Goal: Book appointment/travel/reservation

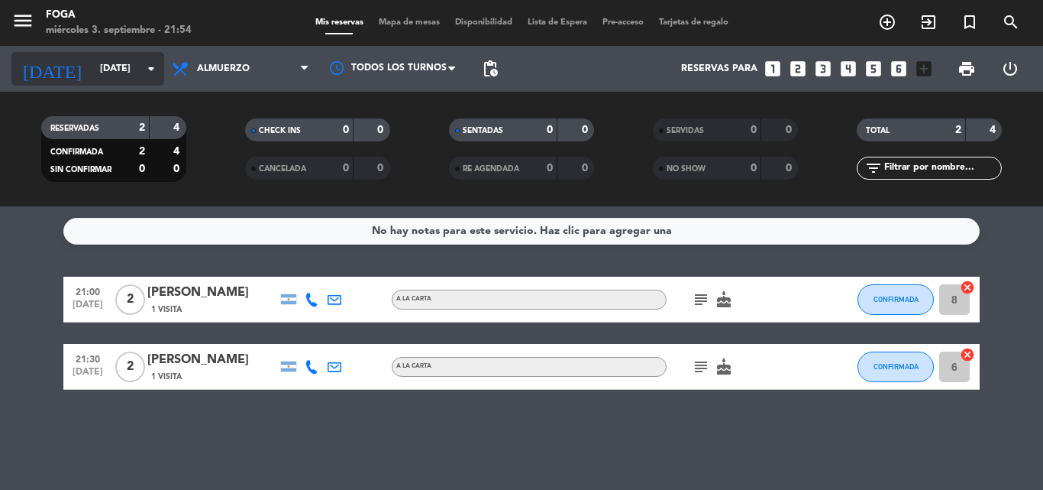
click at [92, 77] on input "[DATE]" at bounding box center [156, 69] width 129 height 26
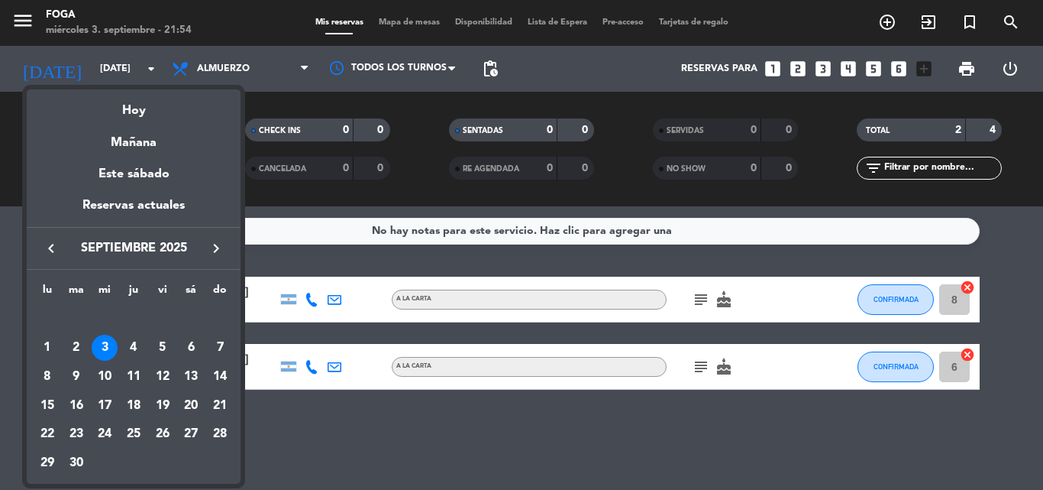
click at [57, 241] on icon "keyboard_arrow_left" at bounding box center [51, 248] width 18 height 18
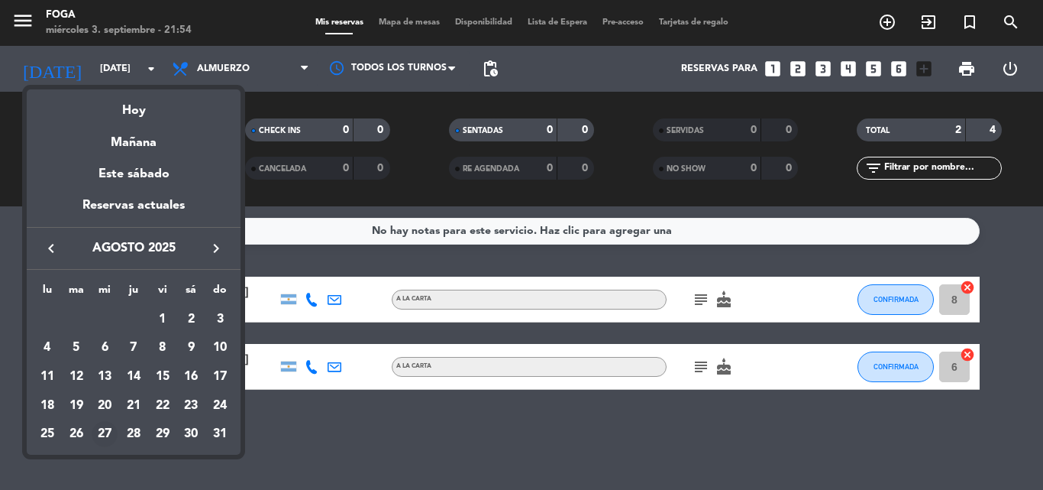
click at [110, 436] on div "27" at bounding box center [105, 434] width 26 height 26
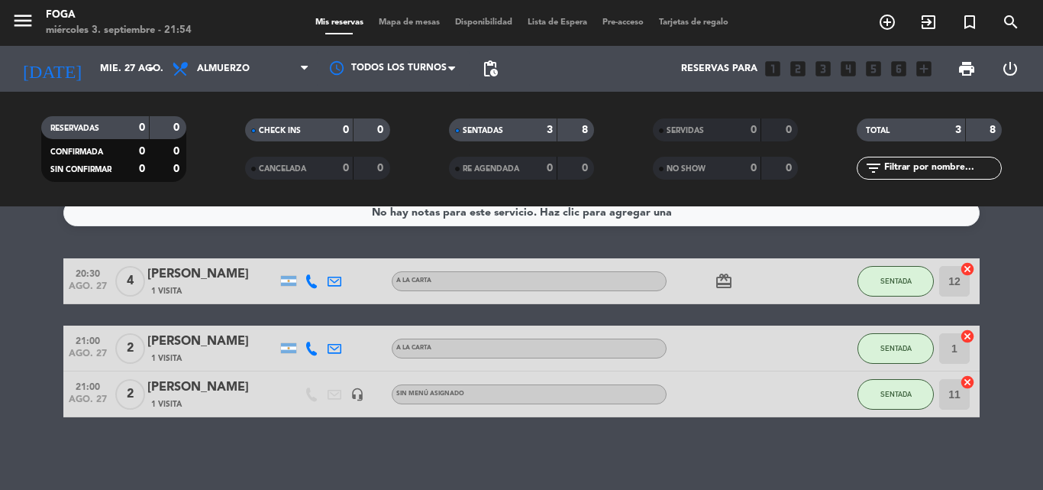
scroll to position [22, 0]
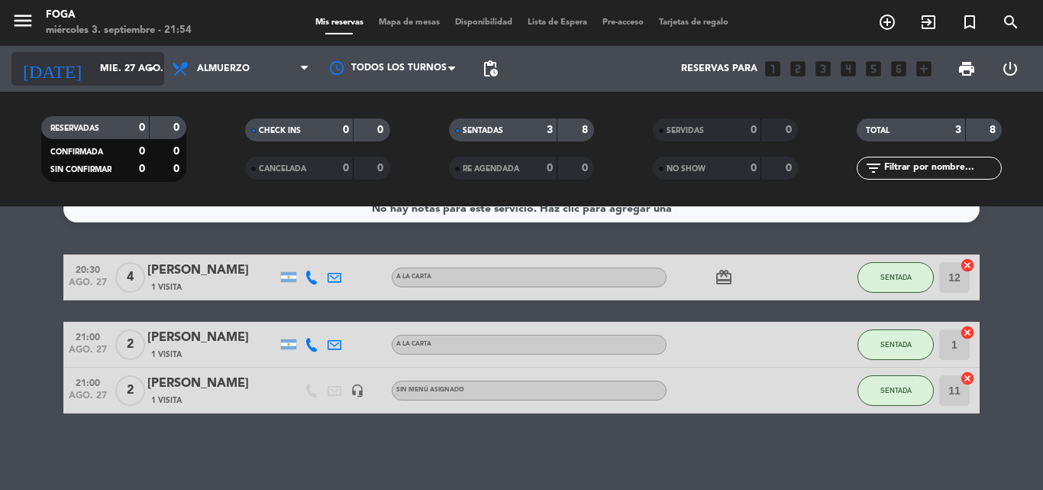
click at [48, 60] on icon "[DATE]" at bounding box center [51, 69] width 81 height 34
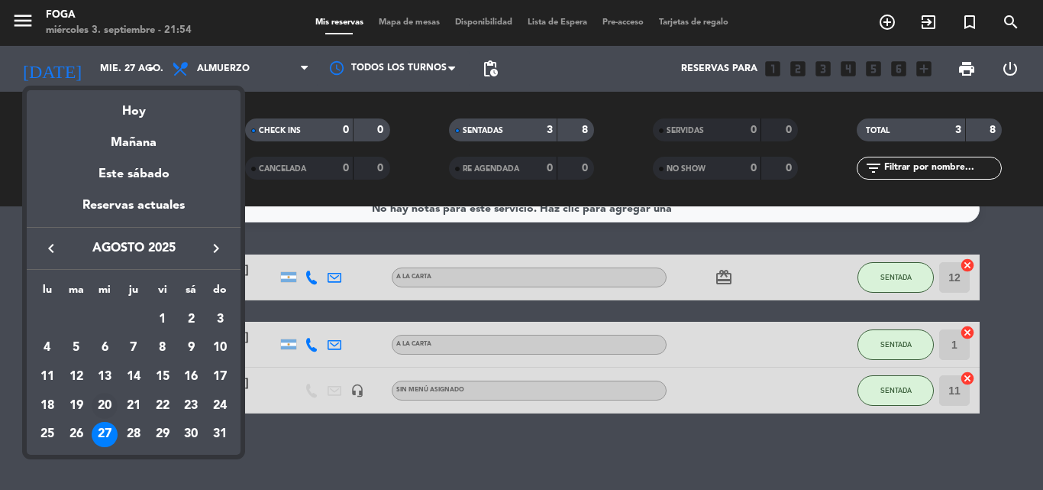
click at [103, 398] on div "20" at bounding box center [105, 406] width 26 height 26
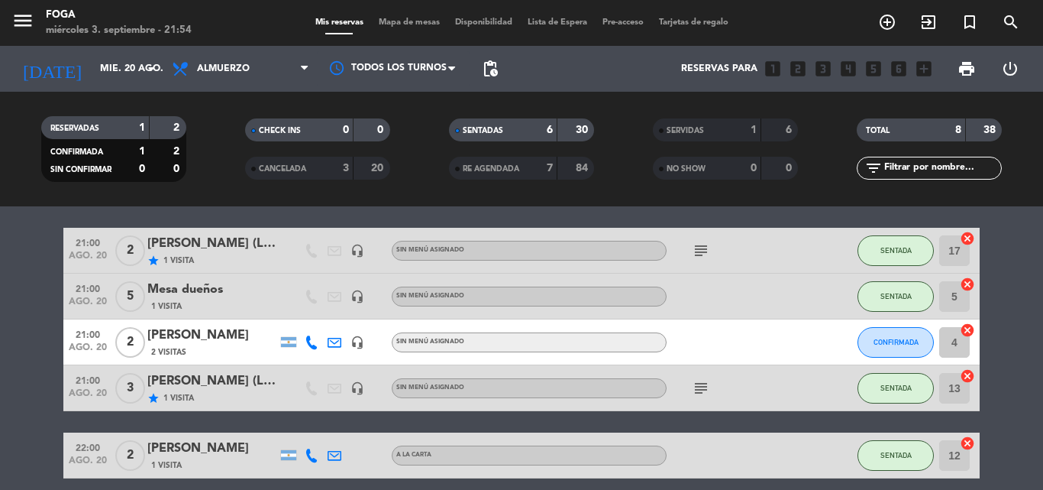
scroll to position [74, 0]
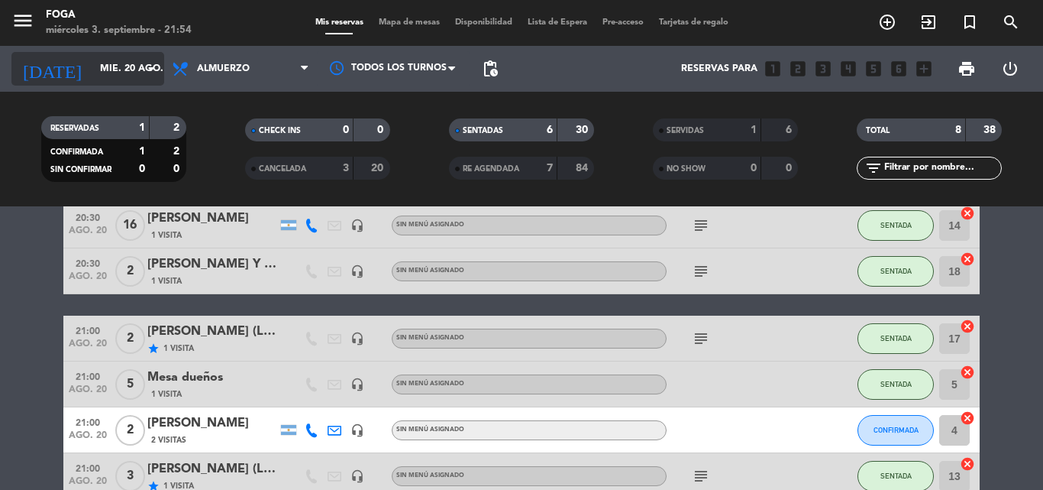
click at [103, 57] on input "mié. 20 ago." at bounding box center [156, 69] width 129 height 26
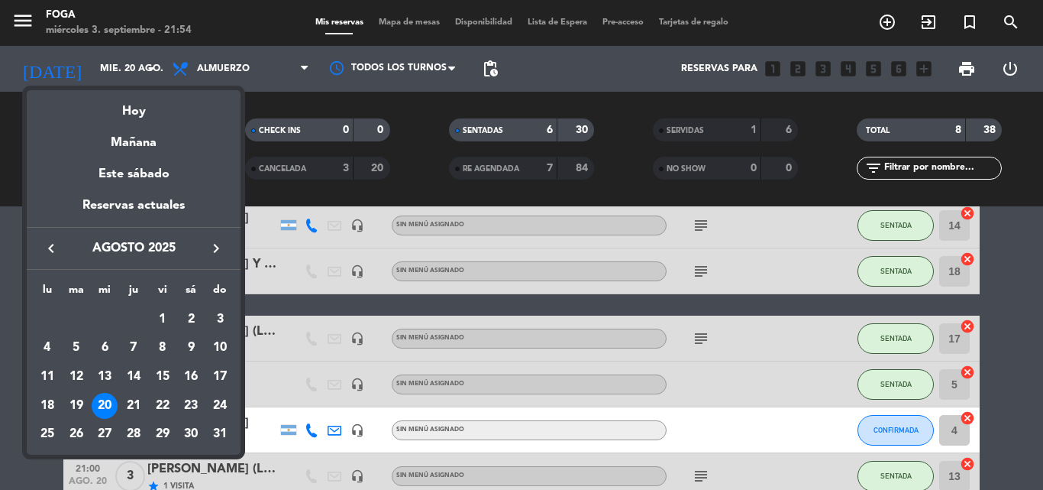
click at [229, 266] on div "keyboard_arrow_left [DATE] keyboard_arrow_right" at bounding box center [134, 248] width 214 height 43
click at [222, 260] on div "keyboard_arrow_left [DATE] keyboard_arrow_right" at bounding box center [134, 248] width 214 height 43
click at [217, 254] on icon "keyboard_arrow_right" at bounding box center [216, 248] width 18 height 18
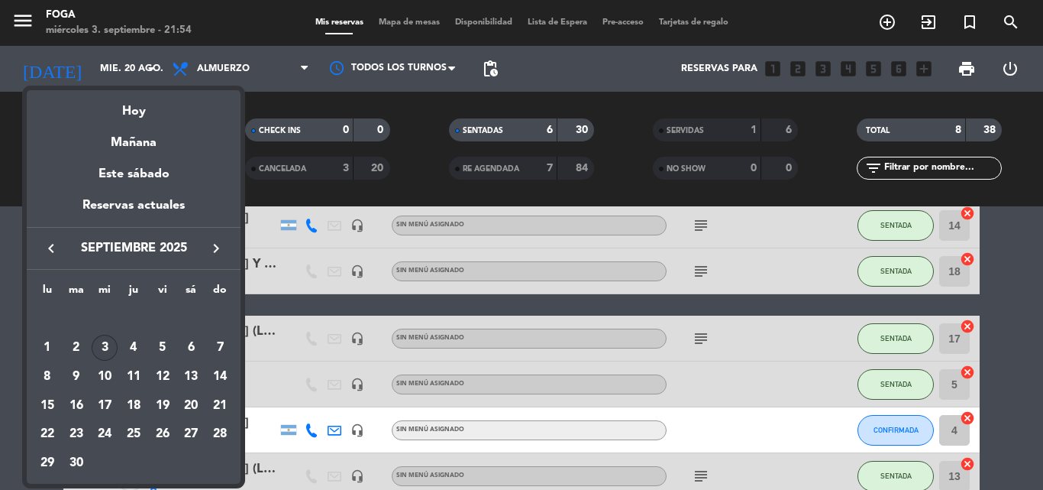
click at [99, 351] on div "3" at bounding box center [105, 348] width 26 height 26
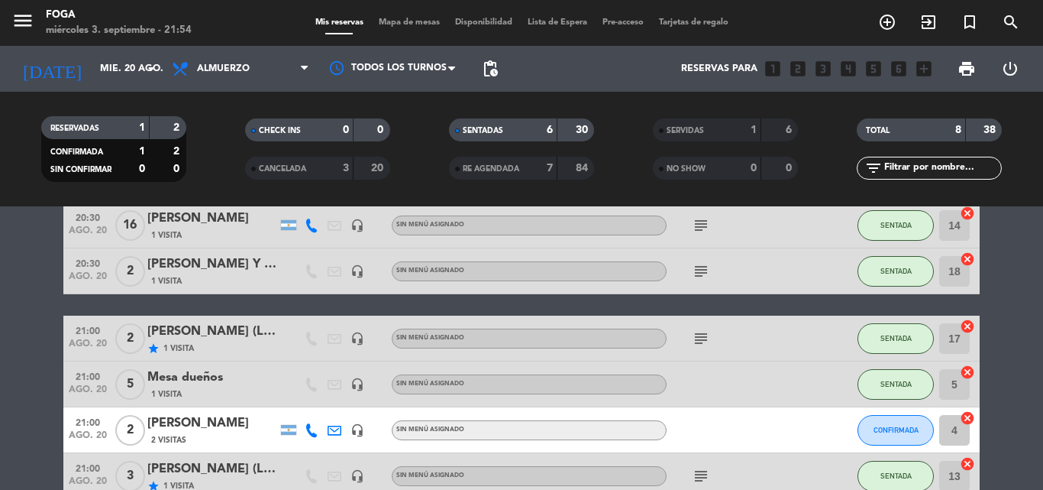
type input "[DATE]"
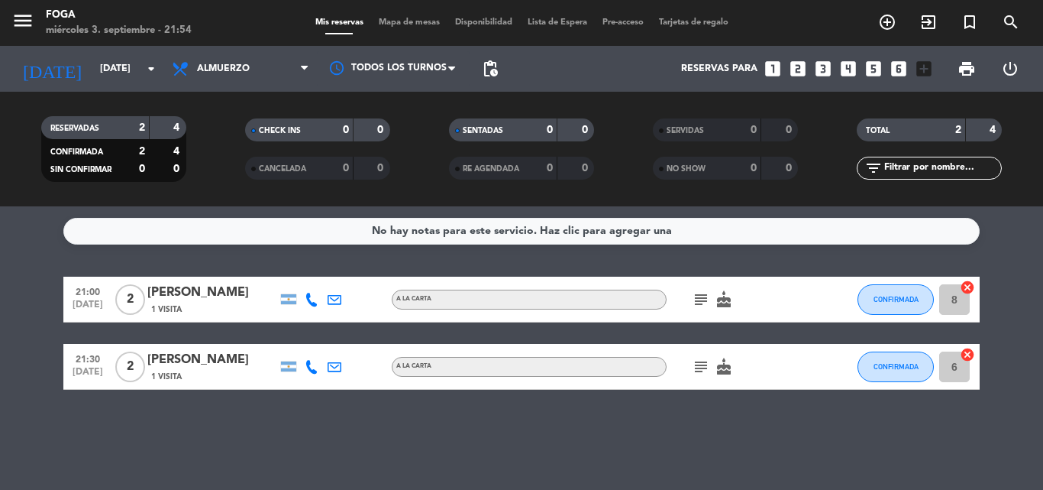
click at [214, 430] on div "No hay notas para este servicio. Haz clic para agregar una 21:00 [DATE] 2 [PERS…" at bounding box center [521, 347] width 1043 height 283
